Goal: Task Accomplishment & Management: Use online tool/utility

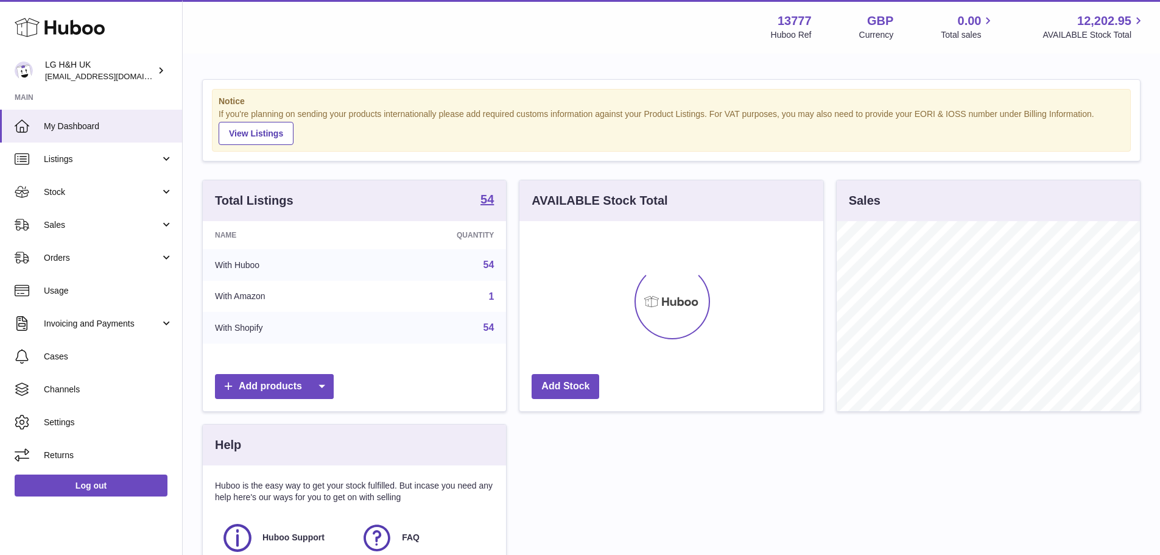
scroll to position [190, 304]
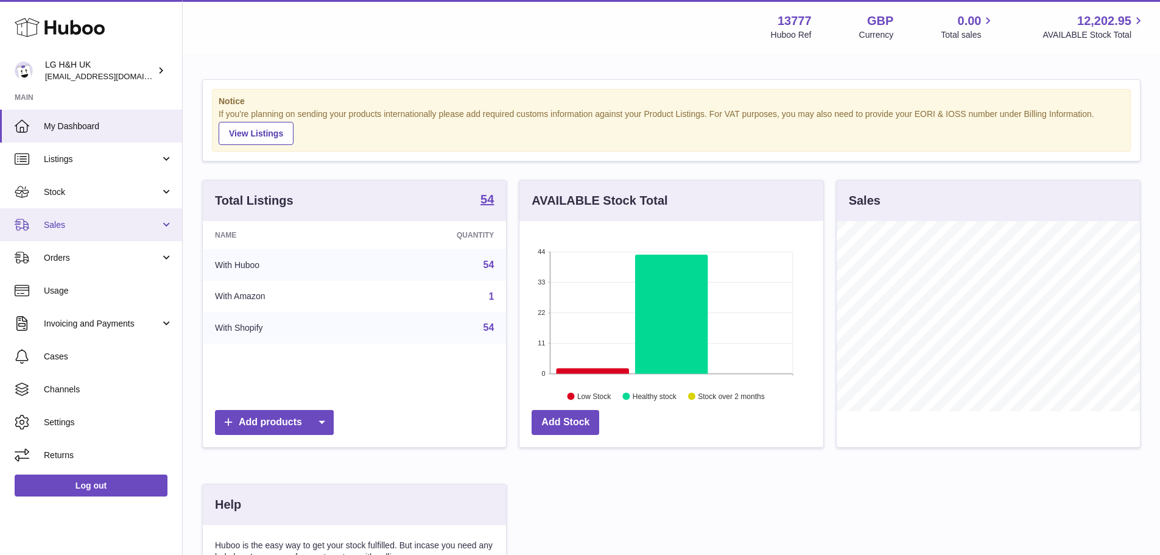
click at [72, 214] on link "Sales" at bounding box center [91, 224] width 182 height 33
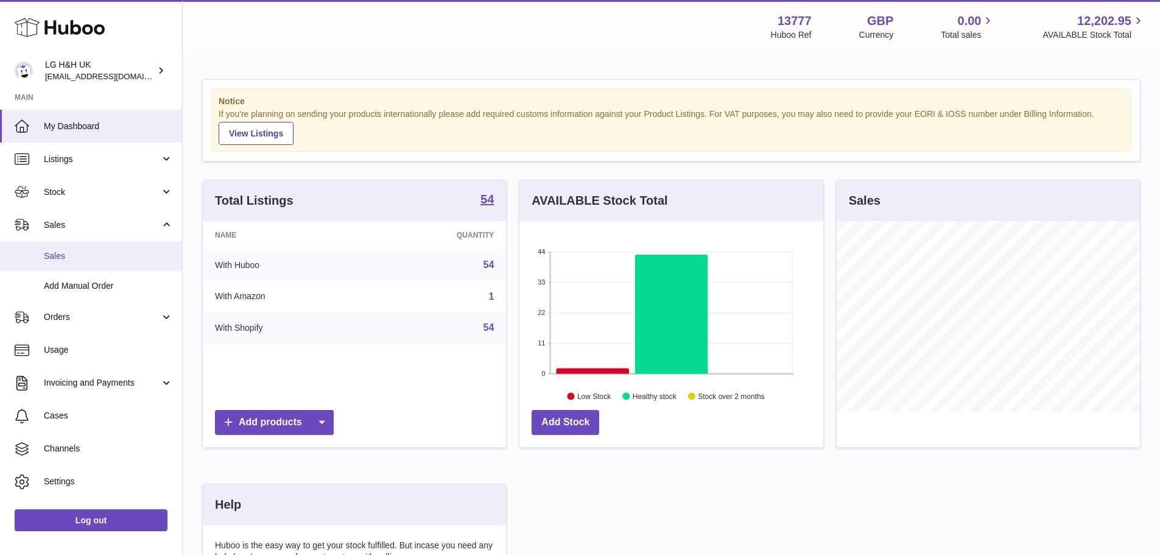
click at [58, 247] on link "Sales" at bounding box center [91, 256] width 182 height 30
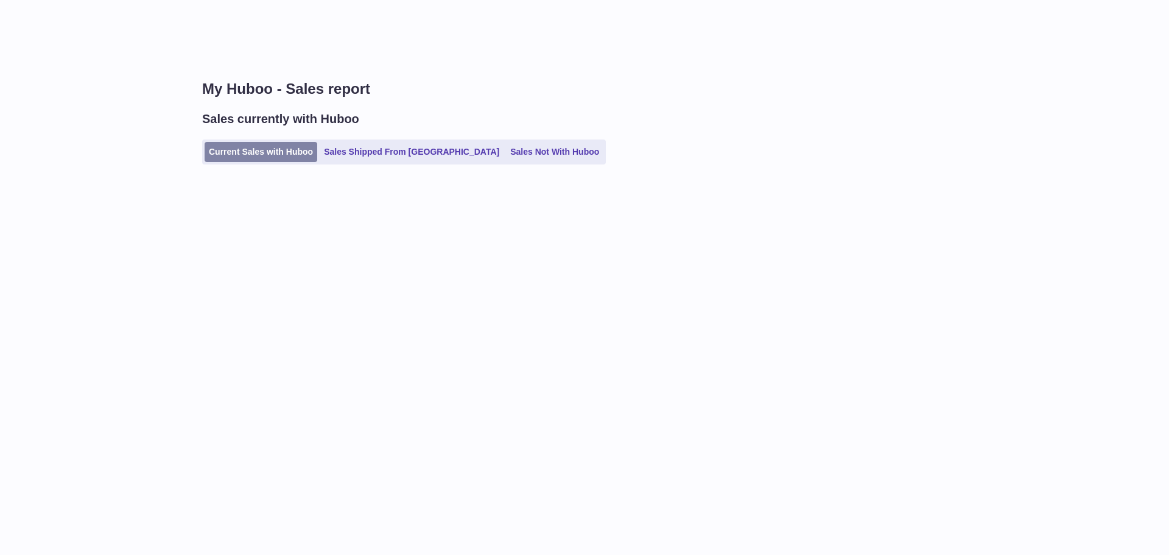
click at [267, 151] on link "Current Sales with Huboo" at bounding box center [261, 152] width 113 height 20
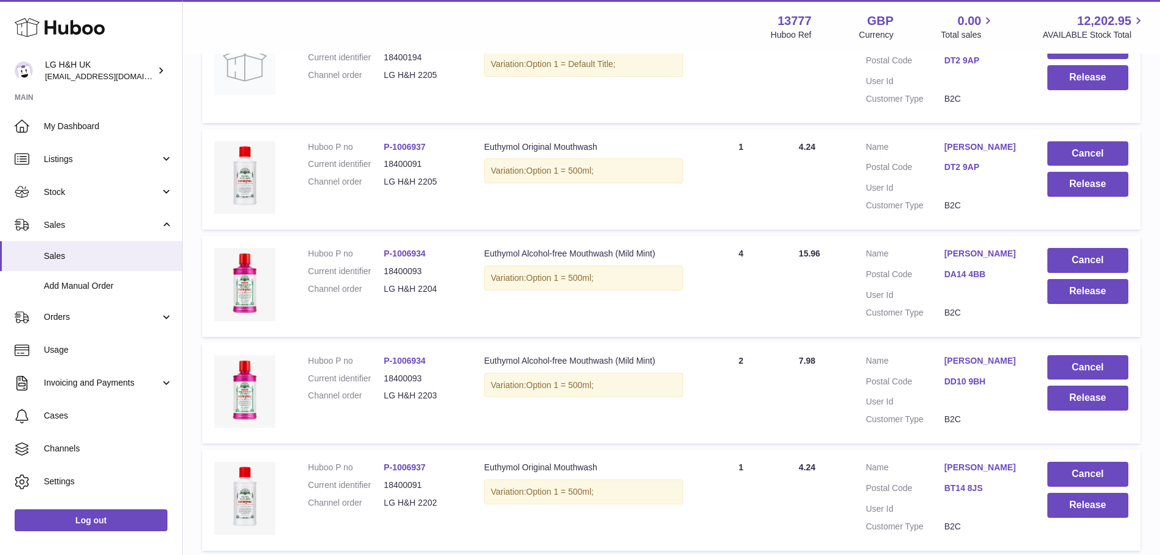
scroll to position [394, 0]
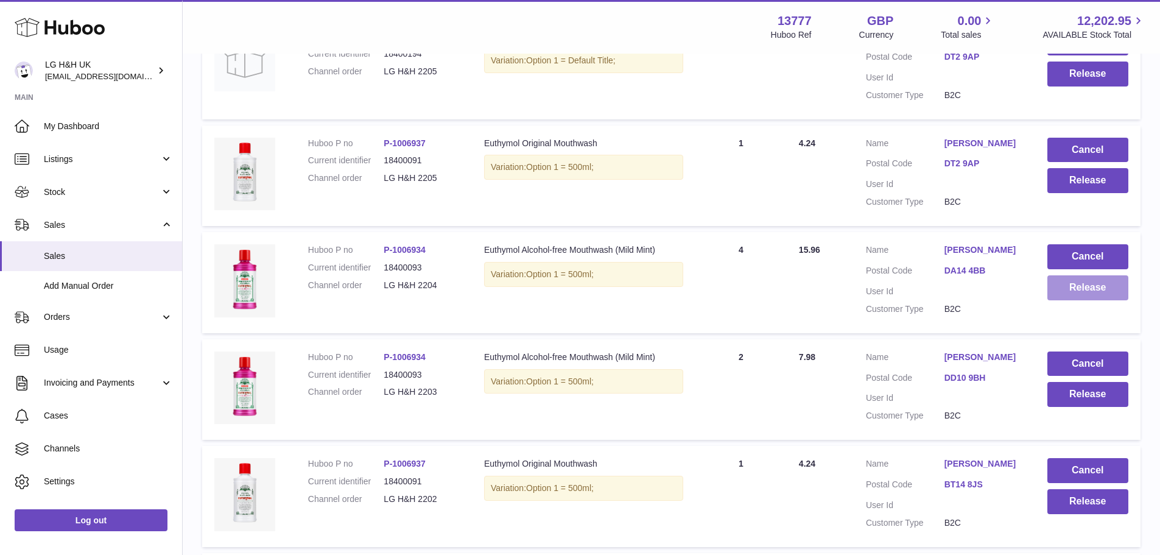
click at [1075, 289] on button "Release" at bounding box center [1087, 287] width 81 height 25
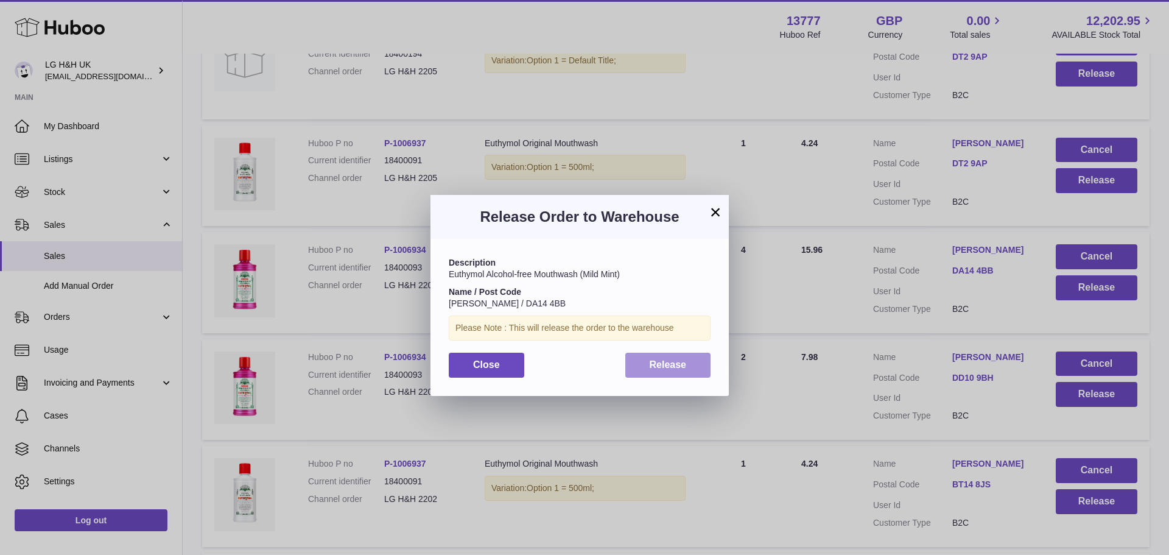
click at [687, 364] on button "Release" at bounding box center [668, 364] width 86 height 25
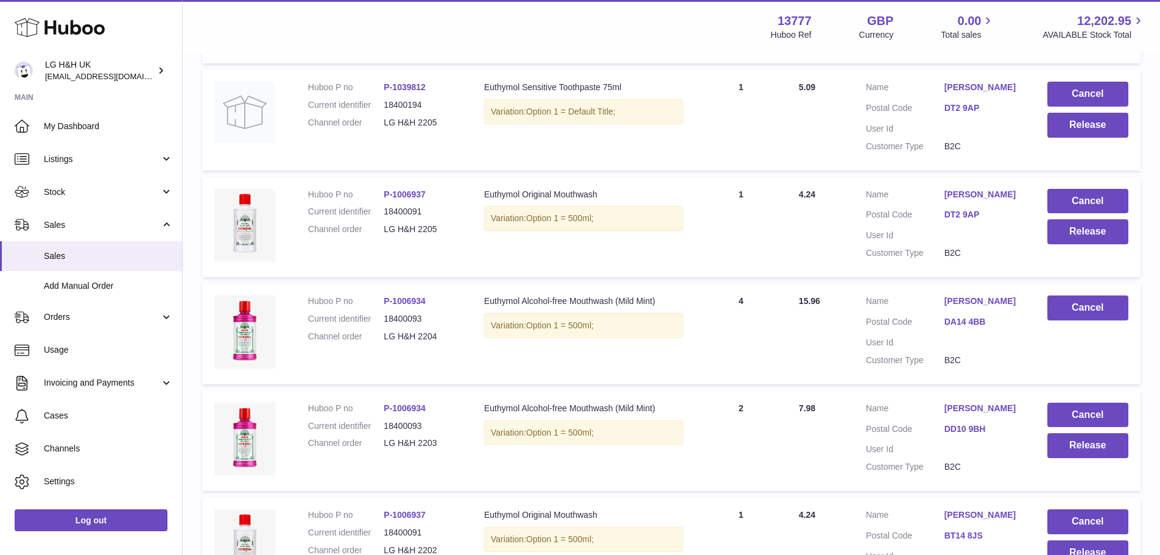
scroll to position [479, 0]
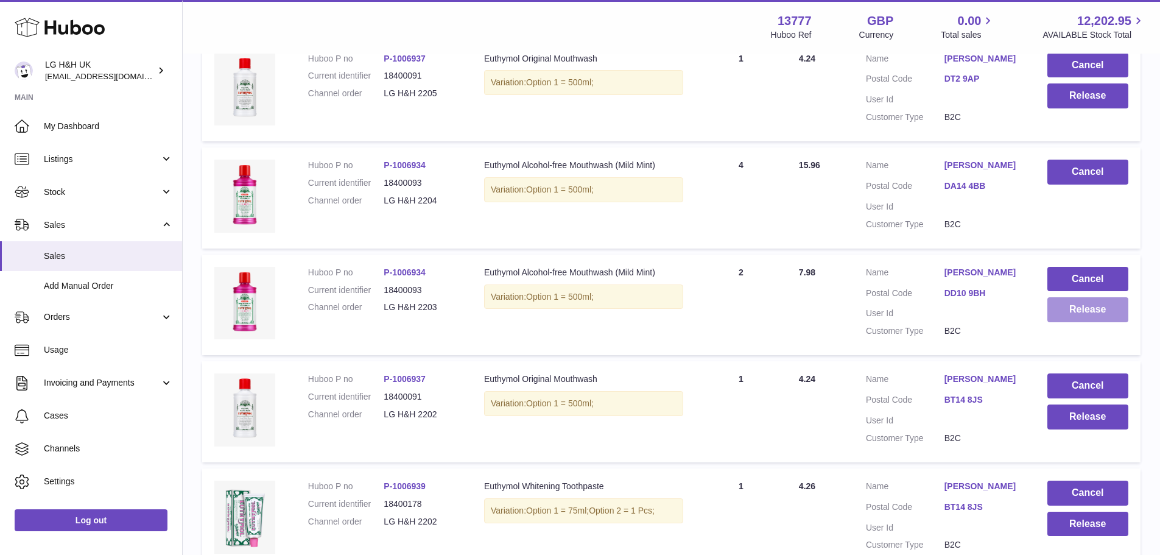
click at [1059, 310] on button "Release" at bounding box center [1087, 309] width 81 height 25
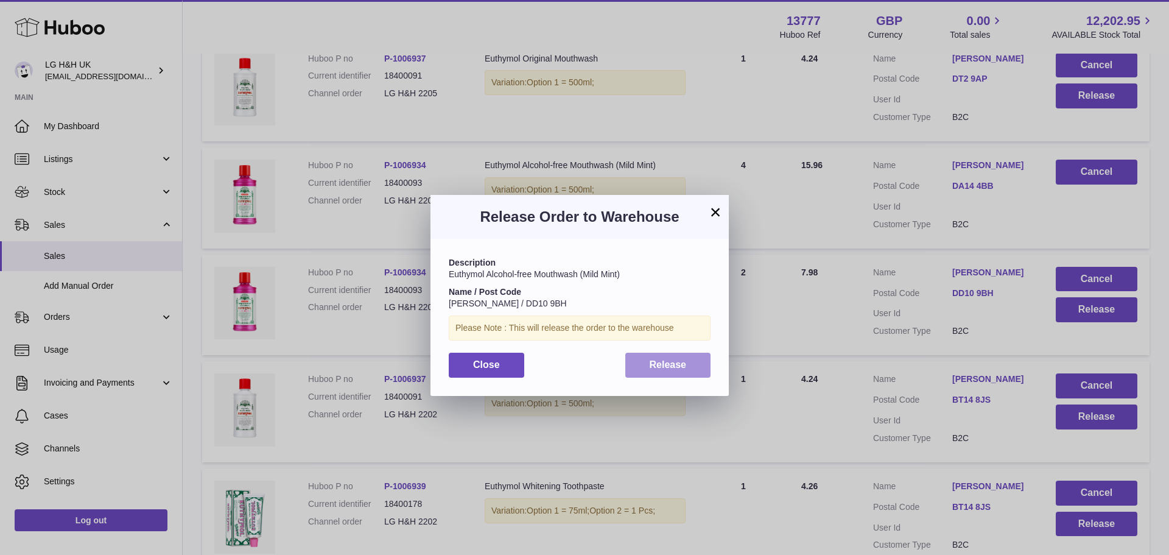
click at [685, 369] on button "Release" at bounding box center [668, 364] width 86 height 25
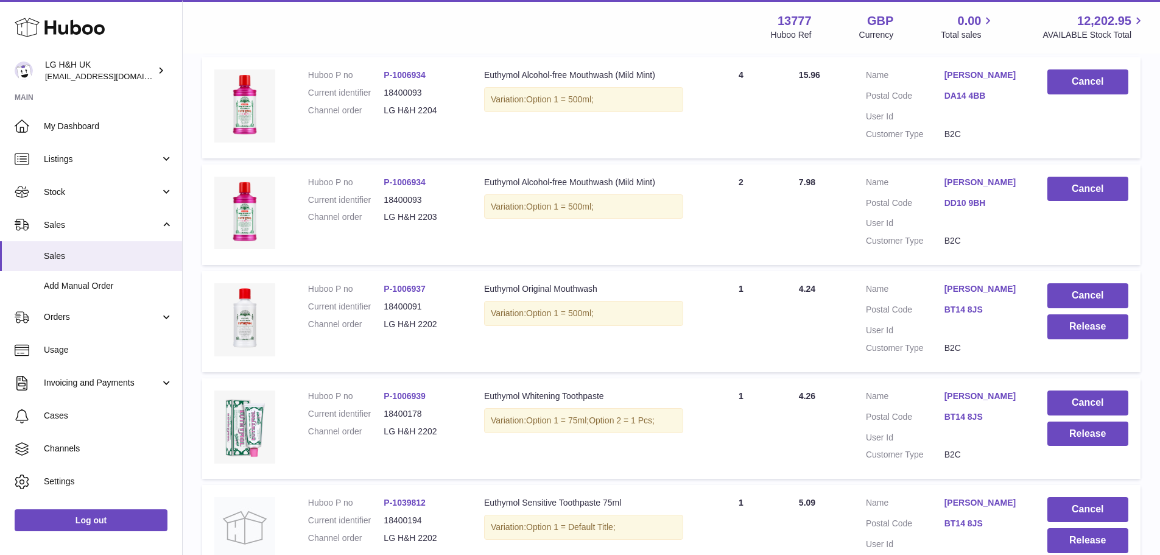
scroll to position [570, 0]
click at [1079, 329] on button "Release" at bounding box center [1087, 325] width 81 height 25
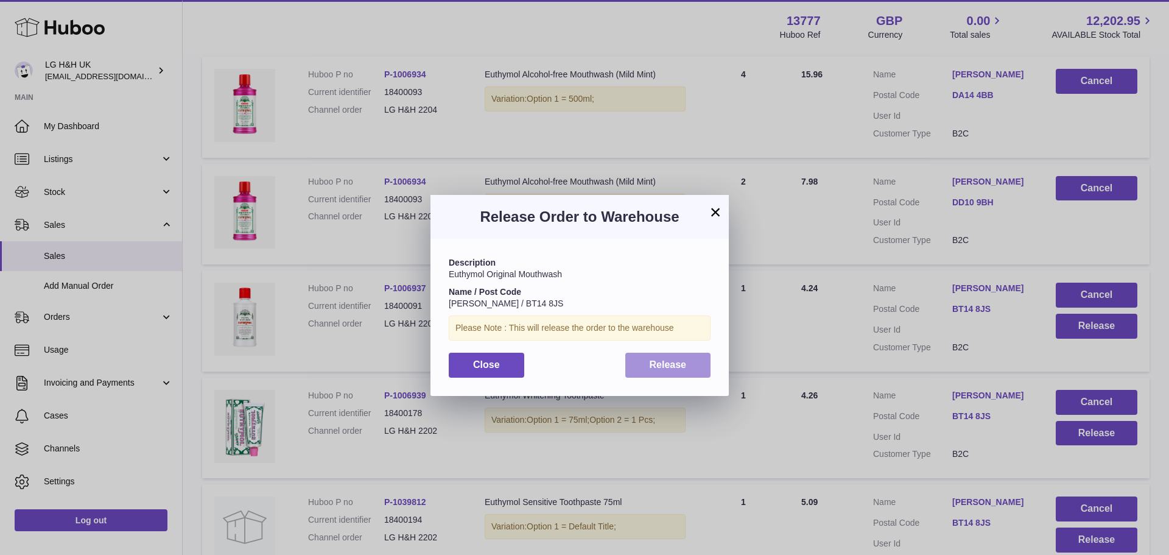
click at [659, 363] on span "Release" at bounding box center [667, 364] width 37 height 10
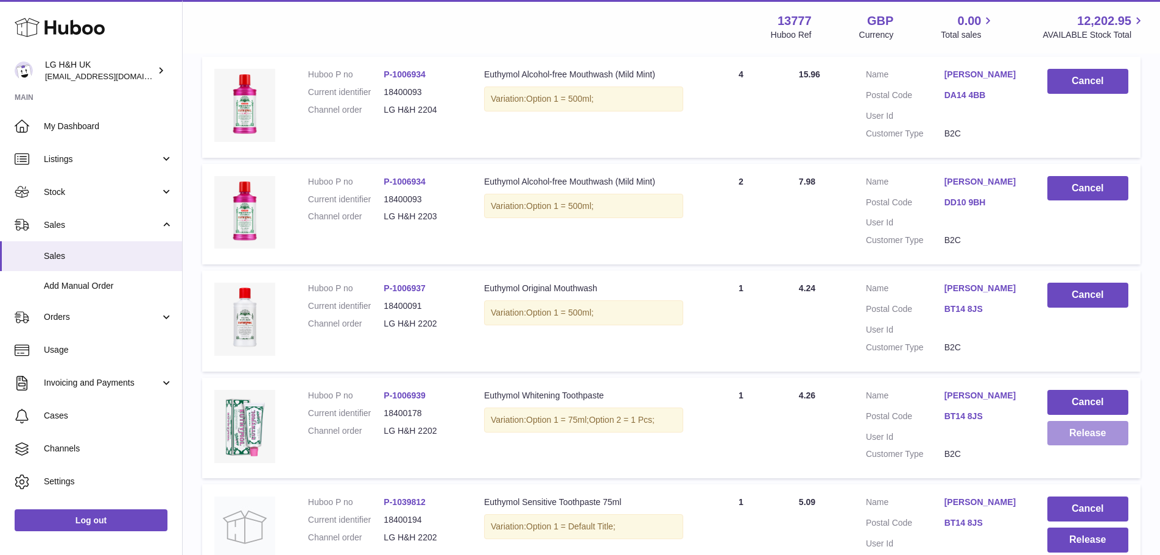
click at [1093, 441] on button "Release" at bounding box center [1087, 433] width 81 height 25
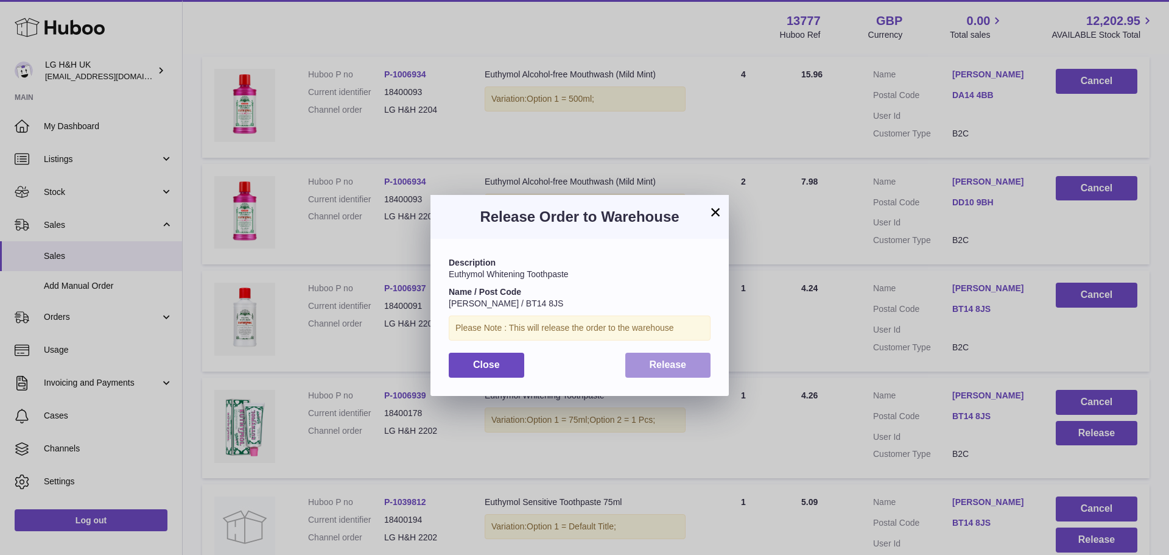
click at [673, 364] on span "Release" at bounding box center [667, 364] width 37 height 10
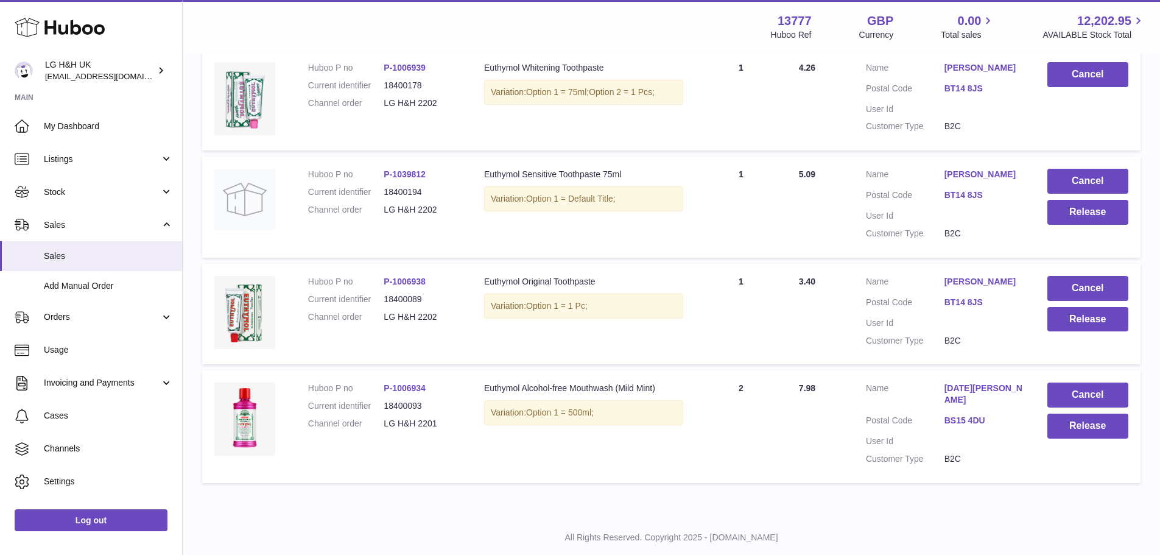
scroll to position [898, 0]
click at [1066, 219] on button "Release" at bounding box center [1087, 211] width 81 height 25
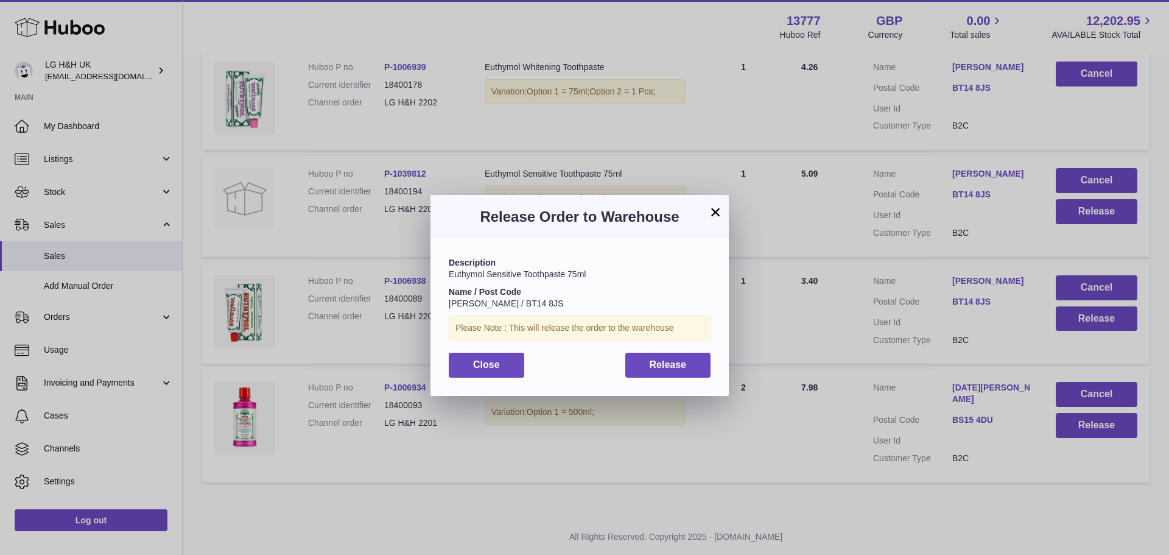
click at [696, 378] on div "Description Euthymol Sensitive Toothpaste 75ml Name / Post Code [PERSON_NAME] /…" at bounding box center [579, 317] width 298 height 156
click at [691, 370] on button "Release" at bounding box center [668, 364] width 86 height 25
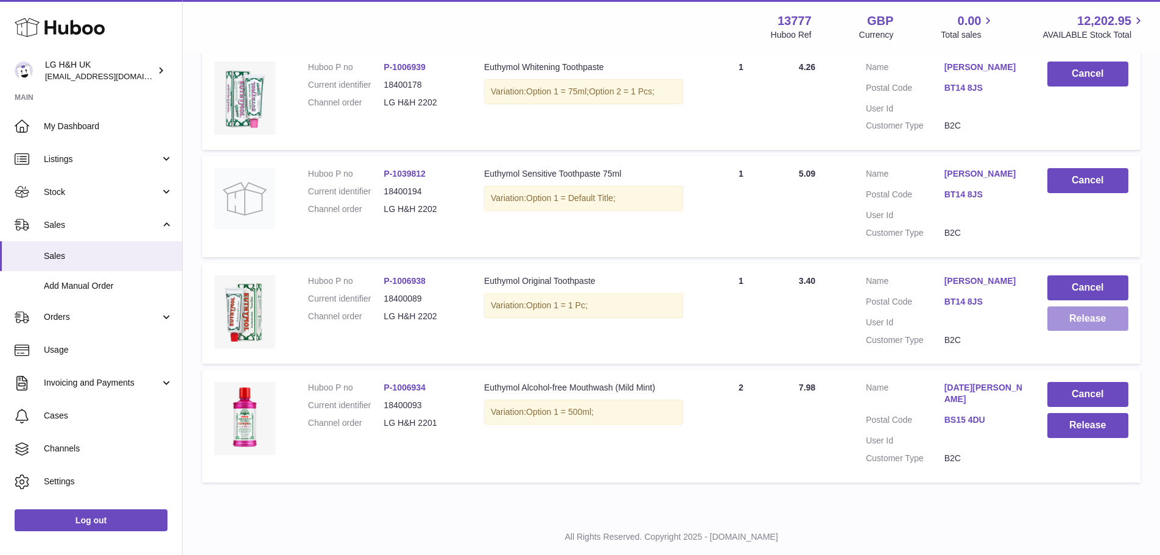
click at [1090, 320] on button "Release" at bounding box center [1087, 318] width 81 height 25
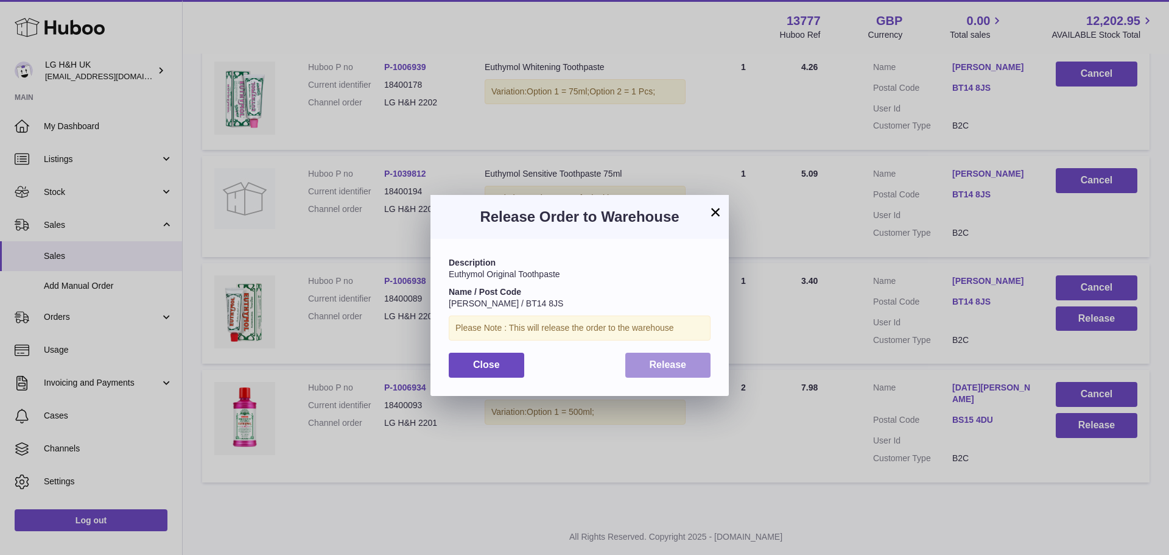
click at [676, 363] on span "Release" at bounding box center [667, 364] width 37 height 10
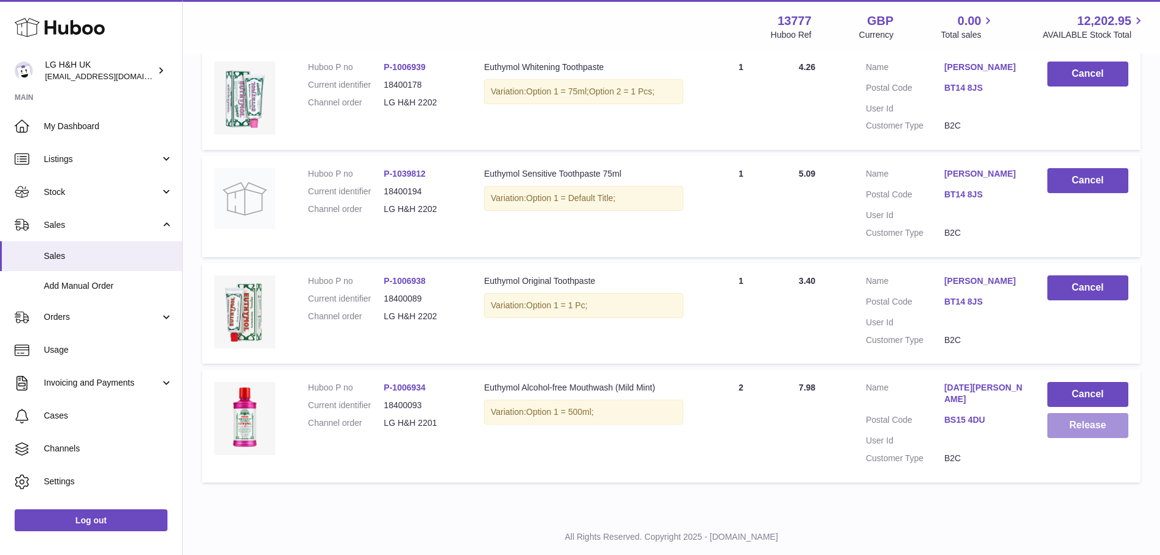
click at [1074, 425] on button "Release" at bounding box center [1087, 425] width 81 height 25
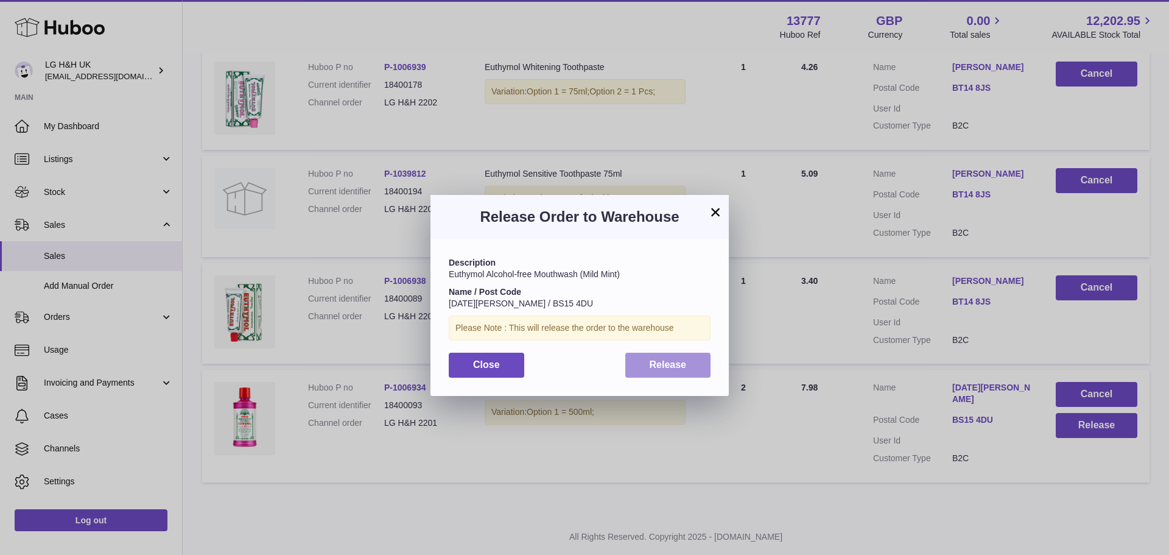
click at [682, 357] on button "Release" at bounding box center [668, 364] width 86 height 25
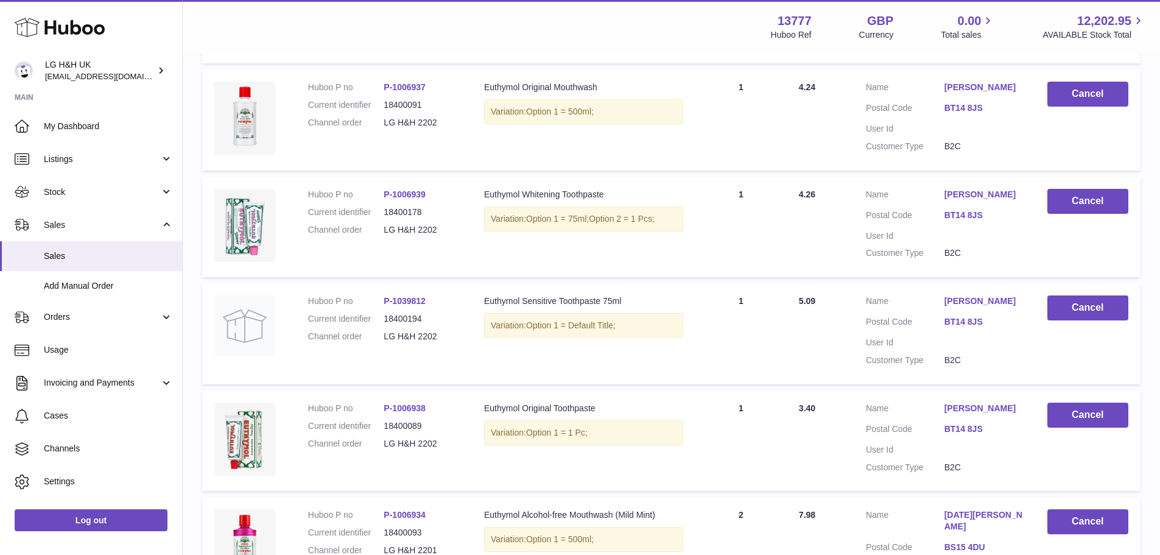
scroll to position [916, 0]
